Goal: Task Accomplishment & Management: Manage account settings

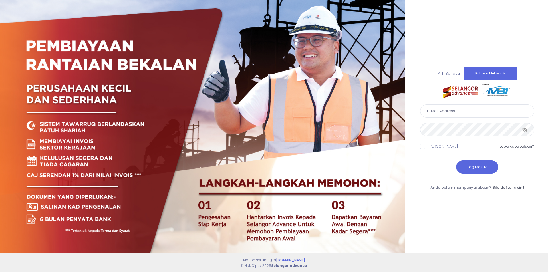
click at [433, 110] on input "text" at bounding box center [477, 110] width 114 height 13
type input "[EMAIL_ADDRESS][DOMAIN_NAME]"
click at [525, 130] on icon at bounding box center [525, 130] width 6 height 0
click at [465, 137] on form "[EMAIL_ADDRESS][DOMAIN_NAME] Ingat Saya Lupa Kata Laluan?" at bounding box center [477, 136] width 114 height 75
click at [430, 144] on label "[PERSON_NAME]" at bounding box center [443, 147] width 29 height 6
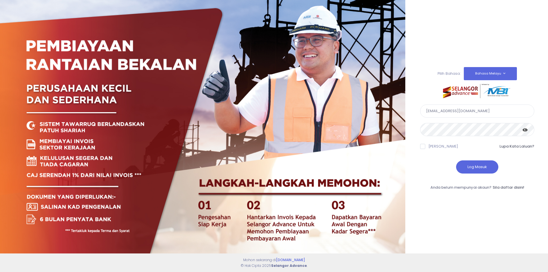
click at [430, 144] on input "[PERSON_NAME]" at bounding box center [431, 146] width 4 height 4
click at [430, 147] on label "[PERSON_NAME]" at bounding box center [443, 147] width 29 height 6
click at [430, 147] on input "[PERSON_NAME]" at bounding box center [431, 146] width 4 height 4
click at [441, 148] on label "[PERSON_NAME]" at bounding box center [443, 147] width 29 height 6
click at [432, 147] on input "[PERSON_NAME]" at bounding box center [431, 146] width 4 height 4
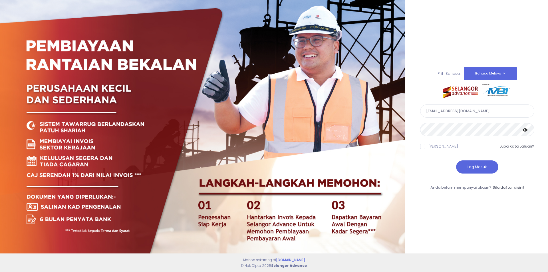
checkbox input "true"
click at [471, 164] on button "Log Masuk" at bounding box center [477, 166] width 42 height 13
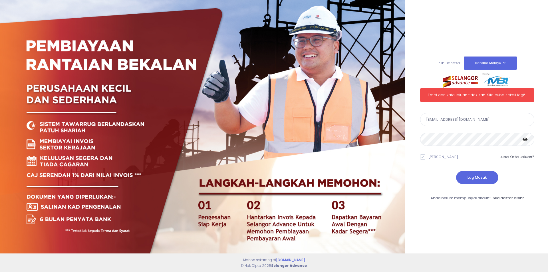
click at [461, 119] on input "[EMAIL_ADDRESS][DOMAIN_NAME]" at bounding box center [477, 119] width 114 height 13
click at [448, 119] on input "[EMAIL_ADDRESS][DOMAIN_NAME]" at bounding box center [477, 119] width 114 height 13
type input "[EMAIL_ADDRESS][DOMAIN_NAME]"
click at [482, 130] on div at bounding box center [477, 137] width 114 height 20
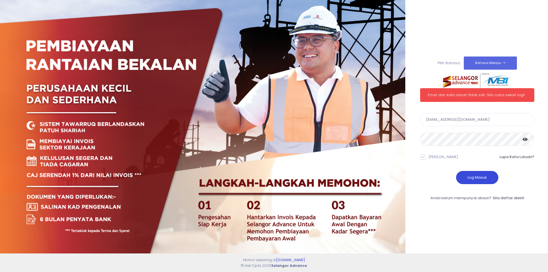
click at [468, 179] on button "Log Masuk" at bounding box center [477, 177] width 42 height 13
drag, startPoint x: 467, startPoint y: 118, endPoint x: 385, endPoint y: 124, distance: 82.9
click at [385, 124] on div "Pilih Bahasa: Bahasa Melayu English Emal dan kata laluan tidak sah. Sila cuba s…" at bounding box center [274, 136] width 548 height 272
click at [394, 139] on div "Pilih Bahasa: Bahasa Melayu English Emal dan kata laluan tidak sah. Sila cuba s…" at bounding box center [274, 136] width 548 height 272
click at [474, 177] on button "Log Masuk" at bounding box center [477, 177] width 42 height 13
